Goal: Transaction & Acquisition: Purchase product/service

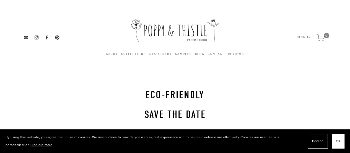
click at [340, 139] on span "OK" at bounding box center [338, 141] width 4 height 8
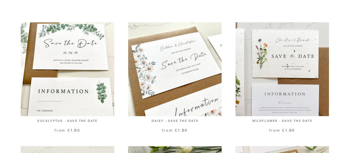
scroll to position [199, 0]
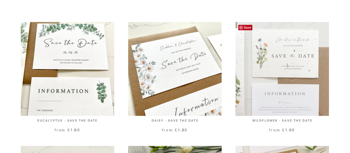
click at [276, 53] on link at bounding box center [283, 77] width 94 height 110
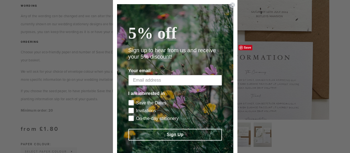
scroll to position [235, 0]
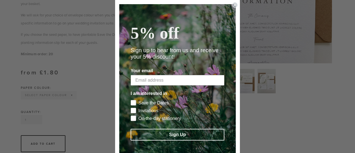
click at [232, 6] on circle "Close dialog" at bounding box center [234, 4] width 5 height 5
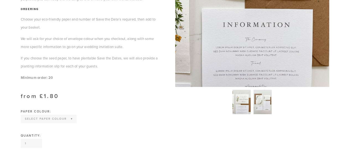
scroll to position [197, 0]
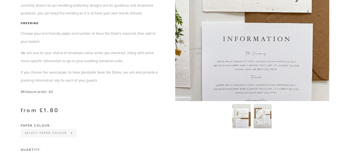
drag, startPoint x: 272, startPoint y: 113, endPoint x: 266, endPoint y: 115, distance: 6.5
click at [266, 115] on div at bounding box center [251, 114] width 157 height 27
click at [266, 115] on img at bounding box center [263, 116] width 18 height 24
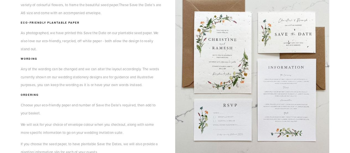
scroll to position [126, 0]
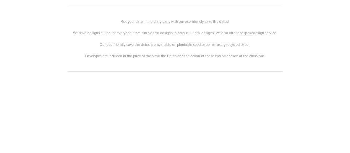
scroll to position [199, 0]
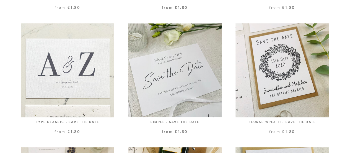
scroll to position [321, 0]
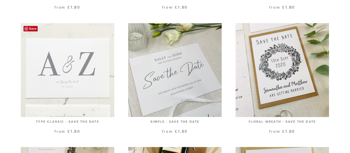
click at [66, 86] on link at bounding box center [68, 78] width 94 height 110
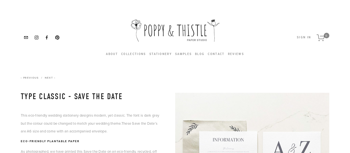
scroll to position [108, 0]
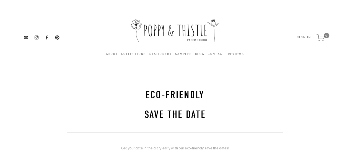
scroll to position [121, 0]
